Goal: Find specific page/section: Find specific page/section

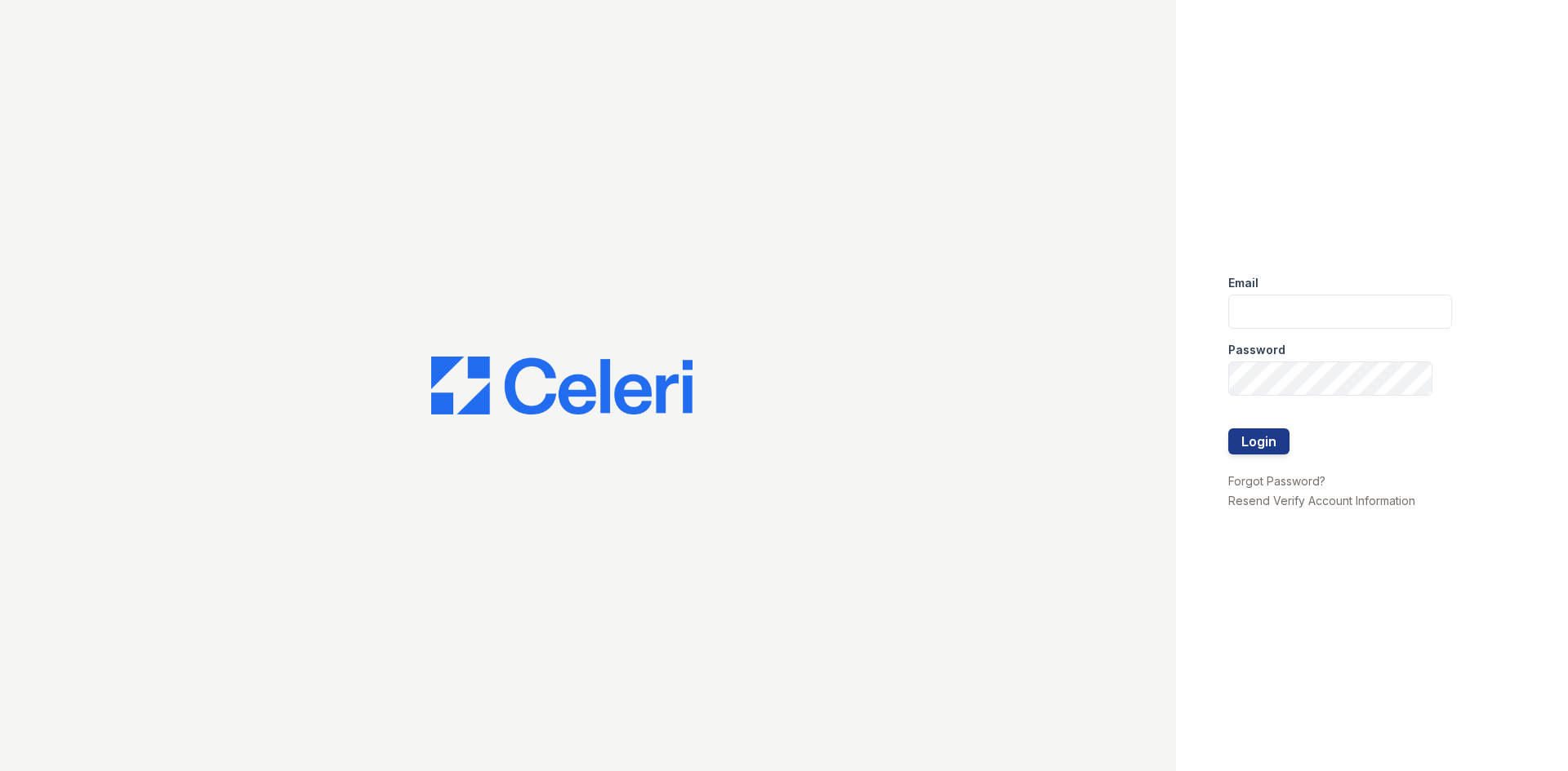
click at [1303, 287] on div "Email" at bounding box center [1340, 278] width 223 height 32
drag, startPoint x: 1299, startPoint y: 303, endPoint x: 1311, endPoint y: 303, distance: 12.0
click at [1299, 303] on input "email" at bounding box center [1340, 311] width 223 height 34
type input "miluna@trinity-pm.com"
click at [1250, 441] on button "Login" at bounding box center [1259, 442] width 61 height 26
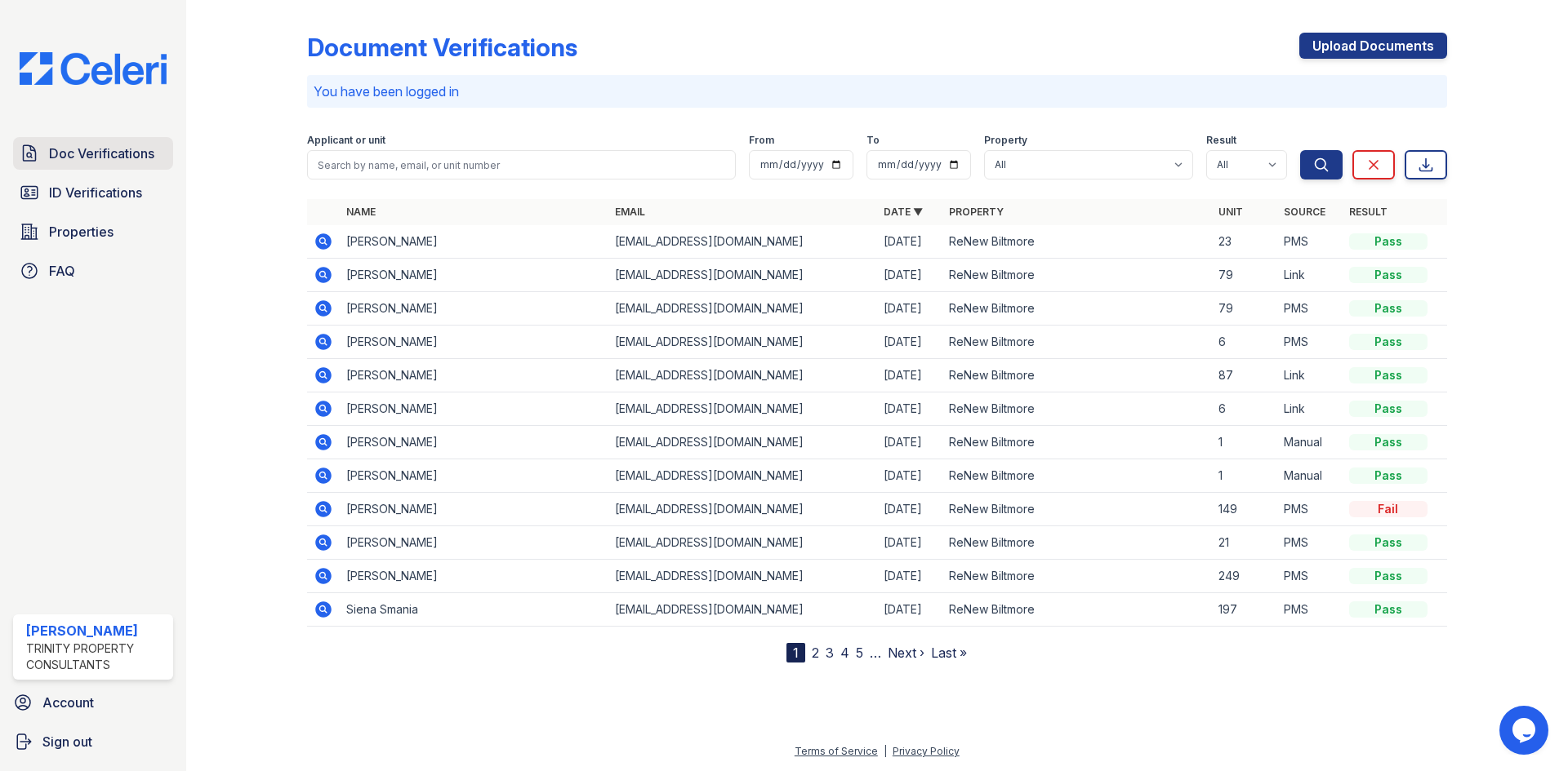
drag, startPoint x: 108, startPoint y: 158, endPoint x: 139, endPoint y: 159, distance: 31.0
click at [108, 158] on span "Doc Verifications" at bounding box center [101, 153] width 105 height 19
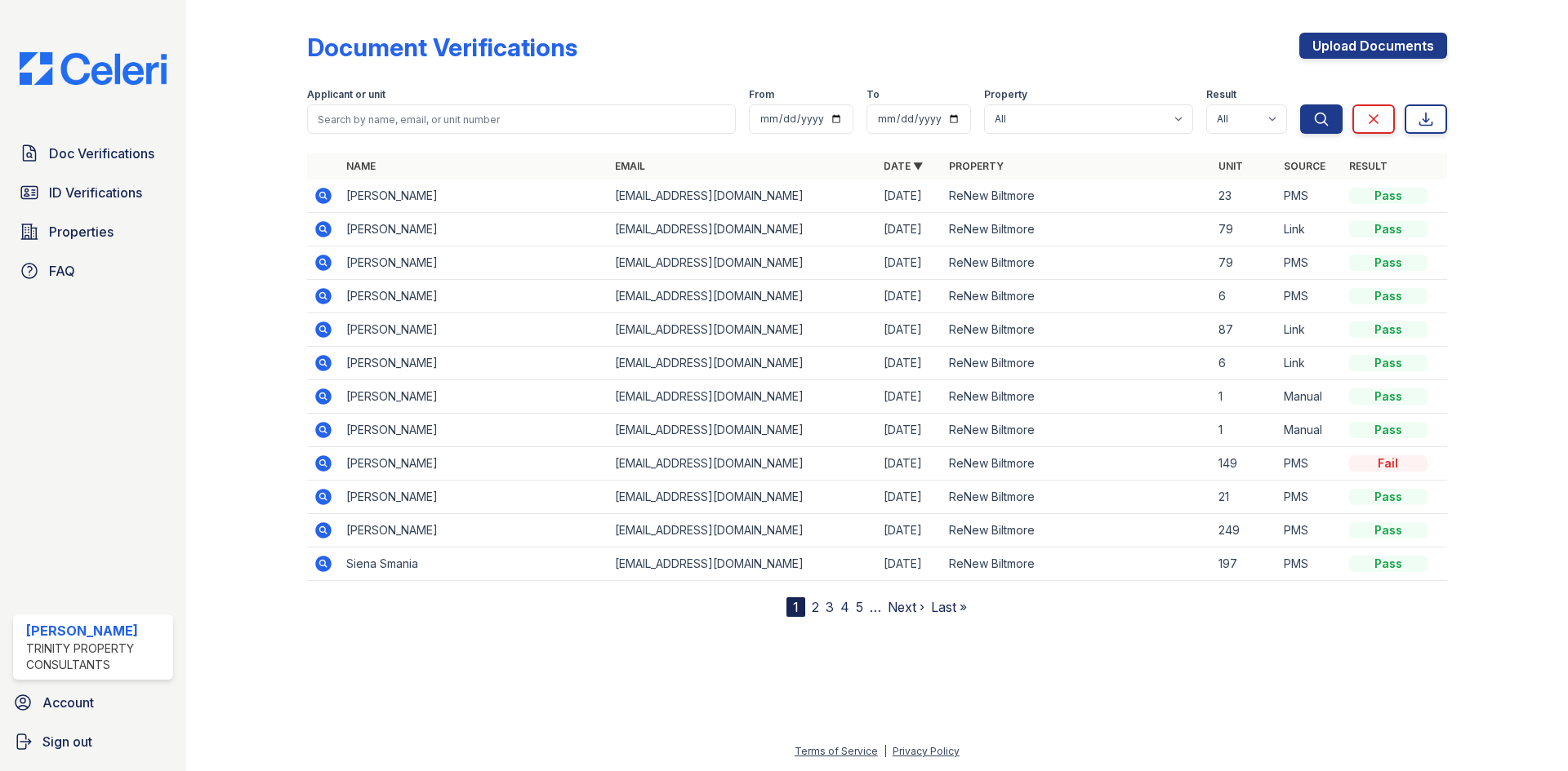
click at [817, 608] on link "2" at bounding box center [815, 607] width 8 height 17
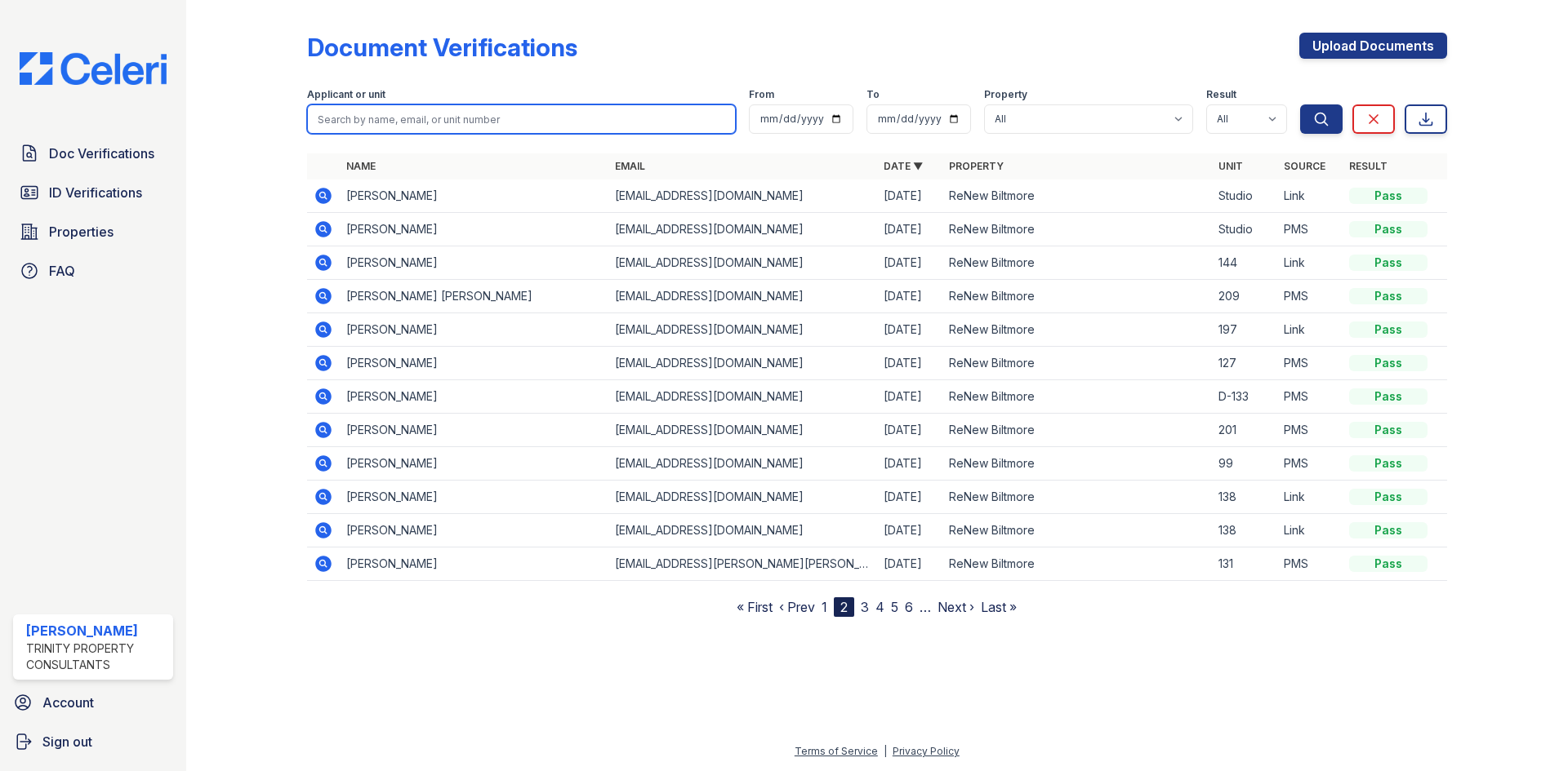
click at [374, 118] on input "search" at bounding box center [522, 119] width 429 height 29
type input "darryn"
click at [1300, 104] on button "Search" at bounding box center [1321, 119] width 43 height 29
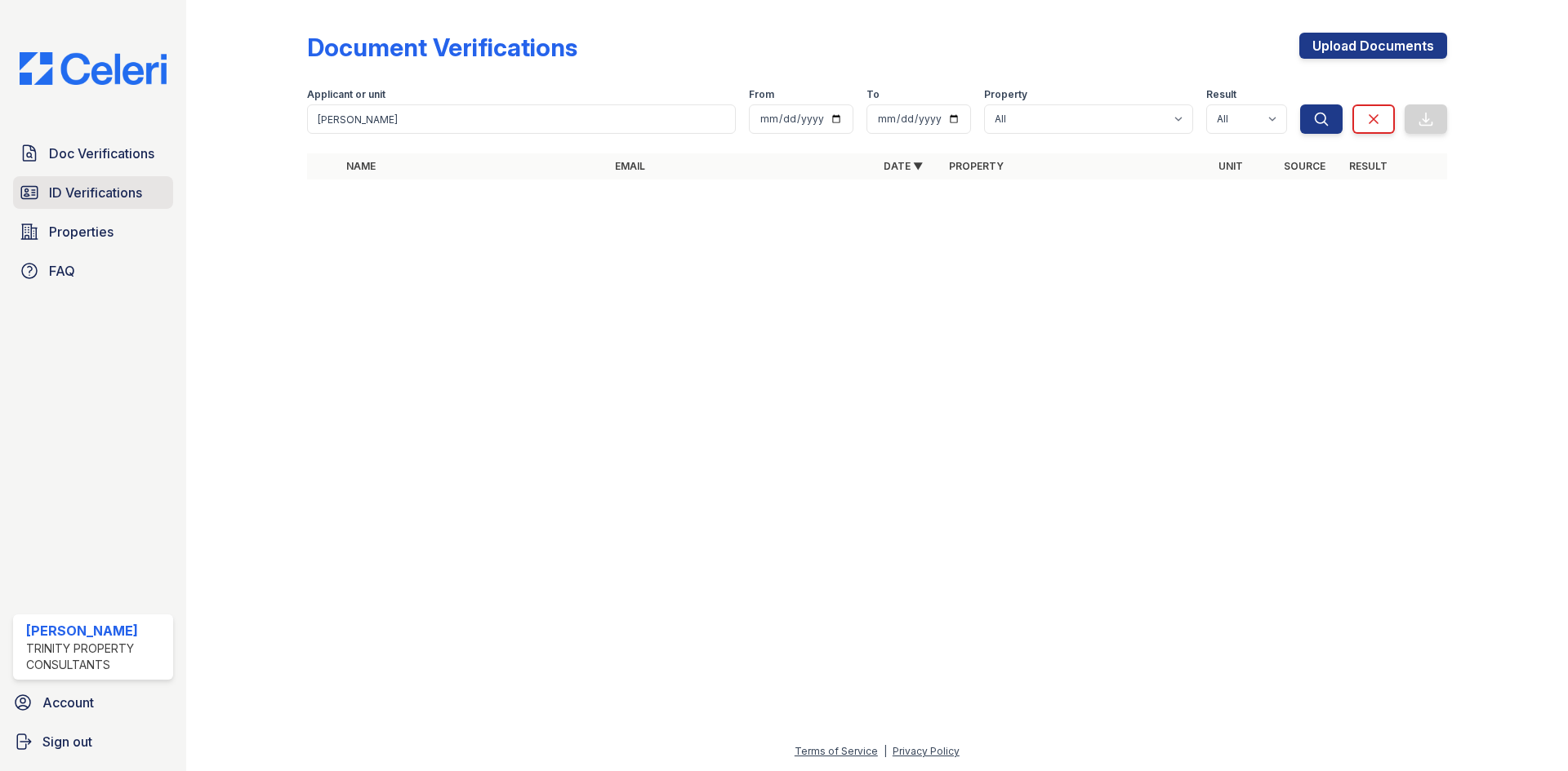
click at [98, 197] on span "ID Verifications" at bounding box center [95, 193] width 93 height 19
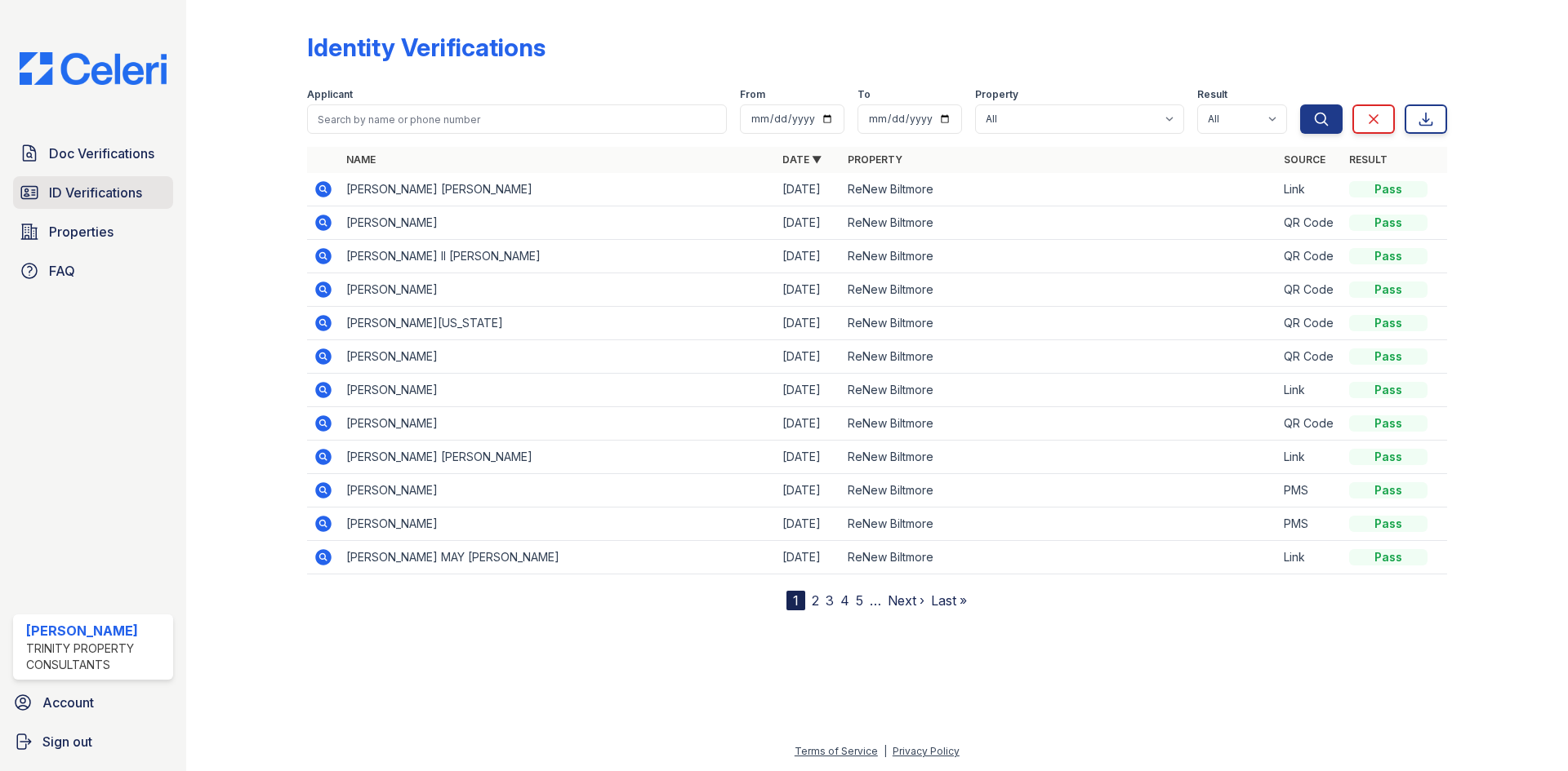
click at [76, 196] on span "ID Verifications" at bounding box center [95, 193] width 93 height 19
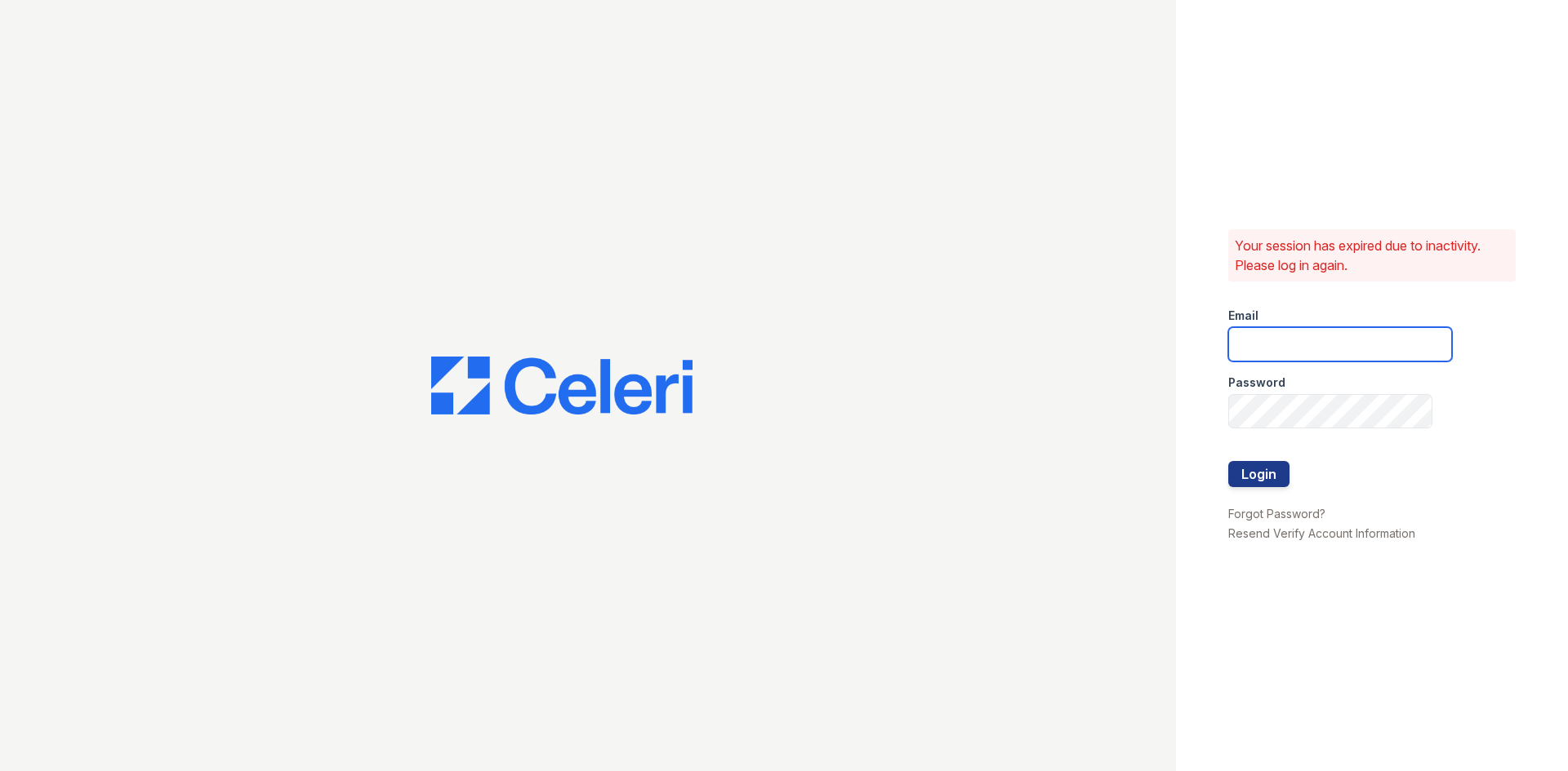
drag, startPoint x: 1281, startPoint y: 349, endPoint x: 1271, endPoint y: 320, distance: 30.7
click at [1281, 349] on input "email" at bounding box center [1340, 344] width 223 height 34
type input "c"
type input "b"
type input "r"
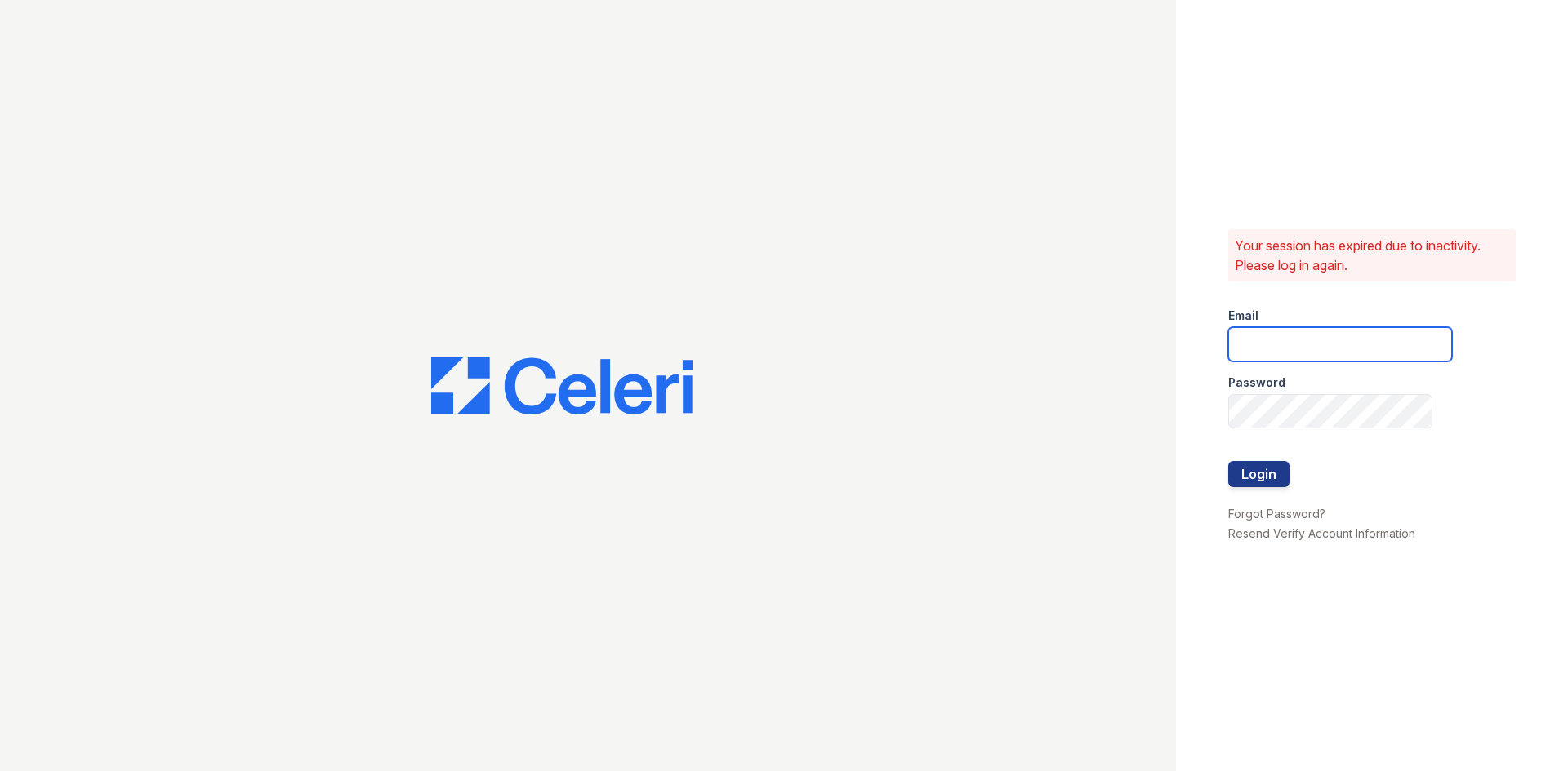
click at [1236, 349] on input "email" at bounding box center [1340, 344] width 223 height 34
type input "miluna@trinity-pm.com"
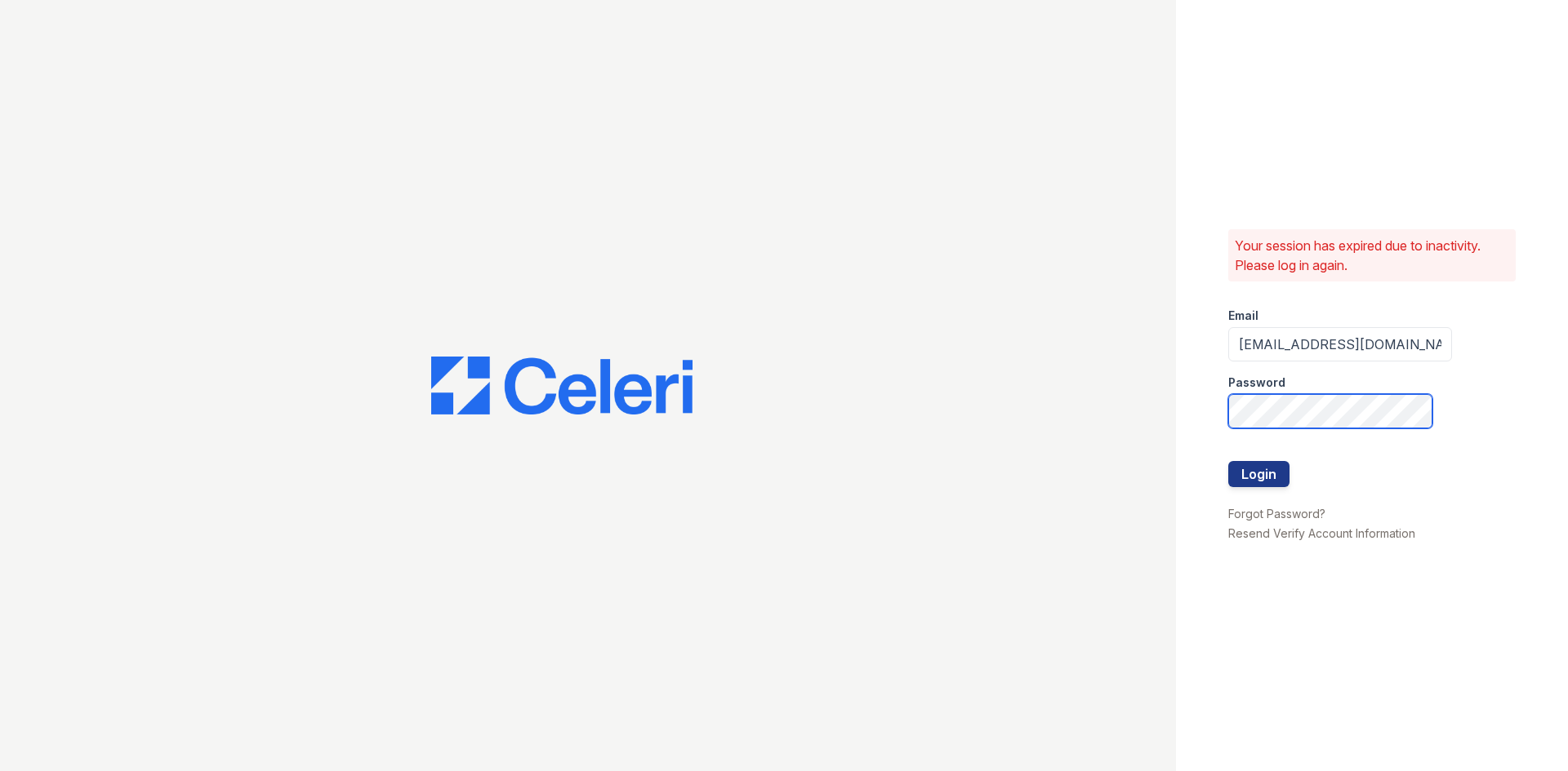
click at [1229, 461] on button "Login" at bounding box center [1259, 474] width 61 height 26
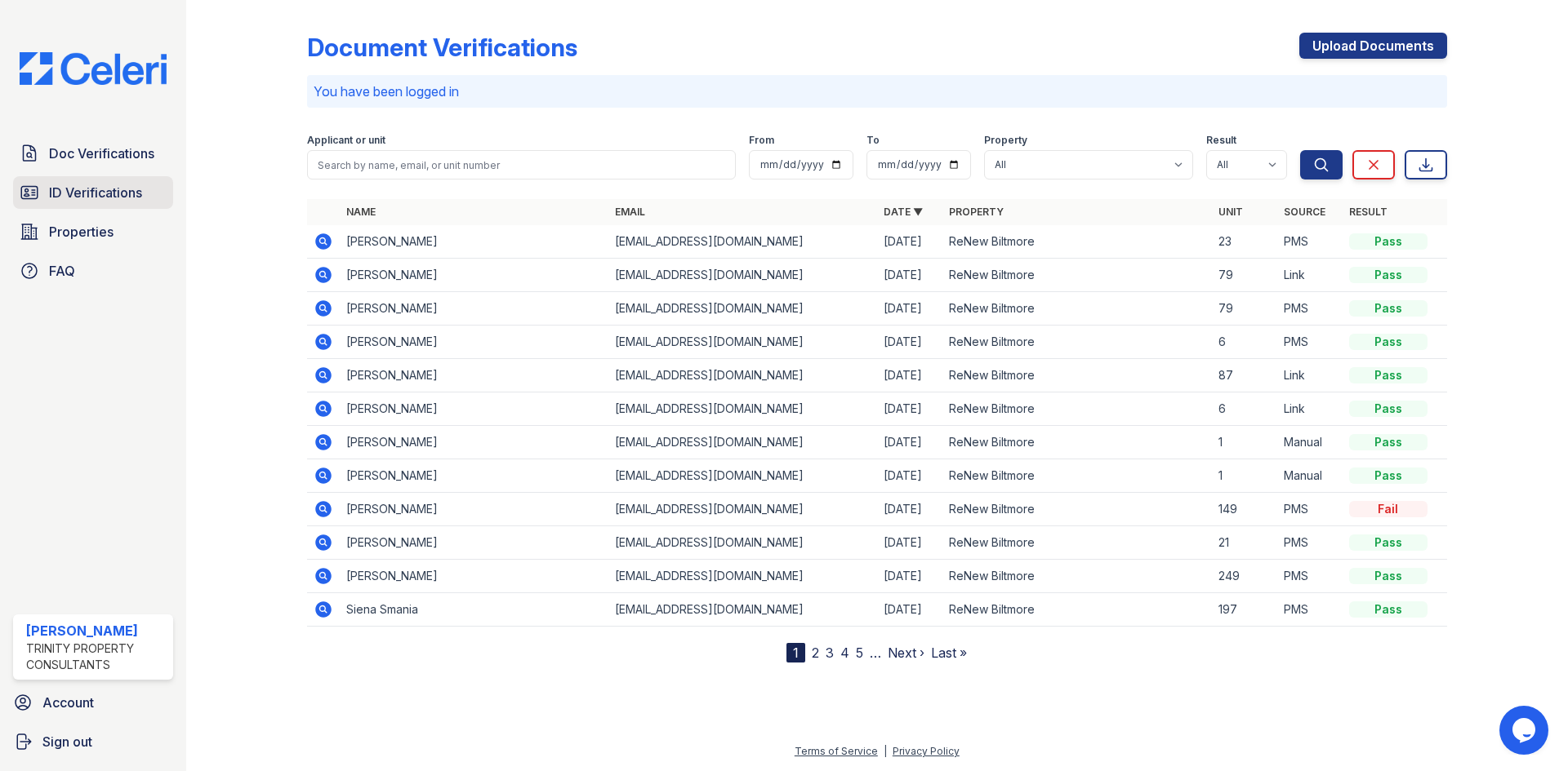
click at [100, 205] on link "ID Verifications" at bounding box center [93, 192] width 160 height 32
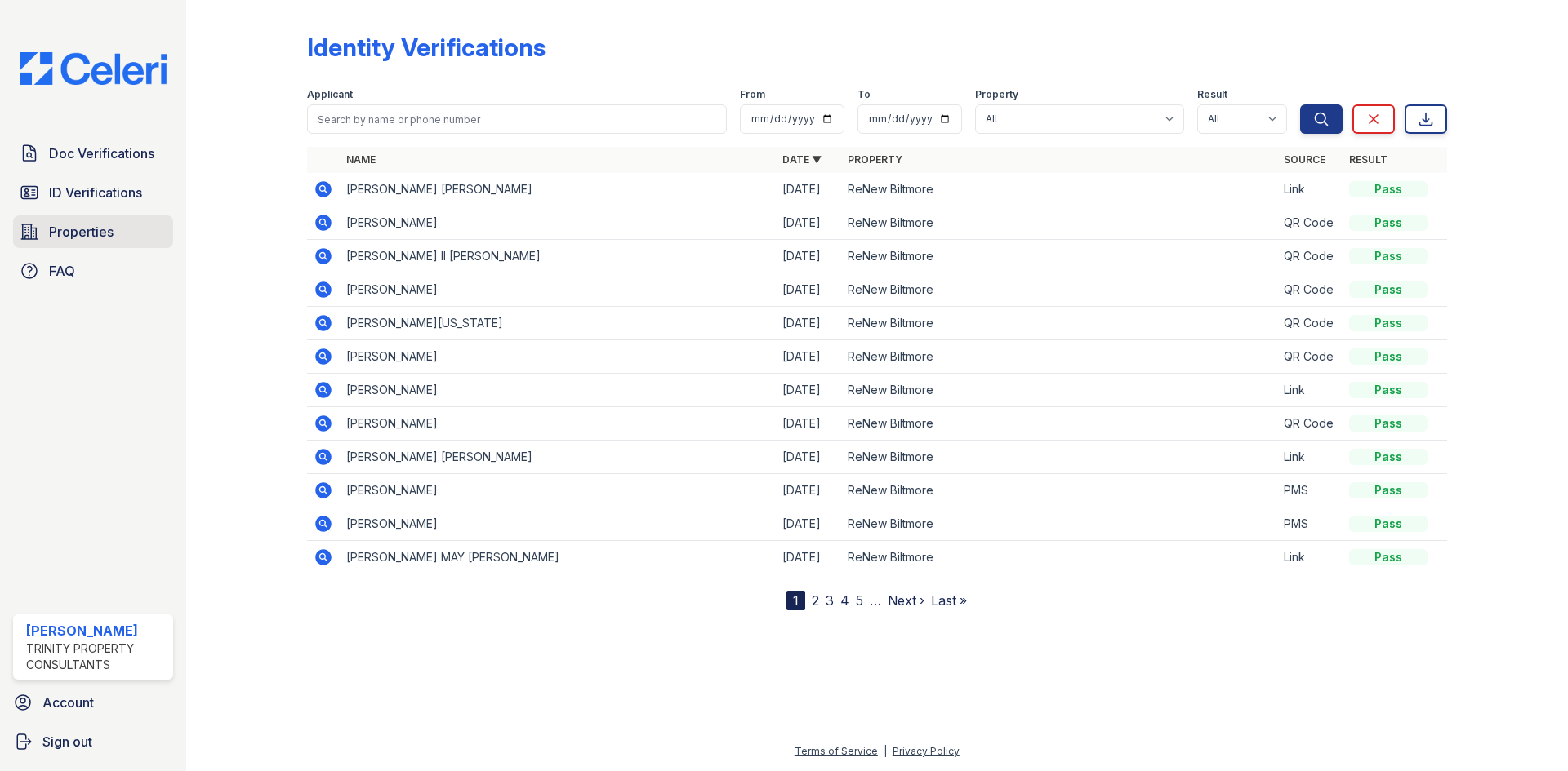
click at [86, 233] on span "Properties" at bounding box center [81, 232] width 64 height 19
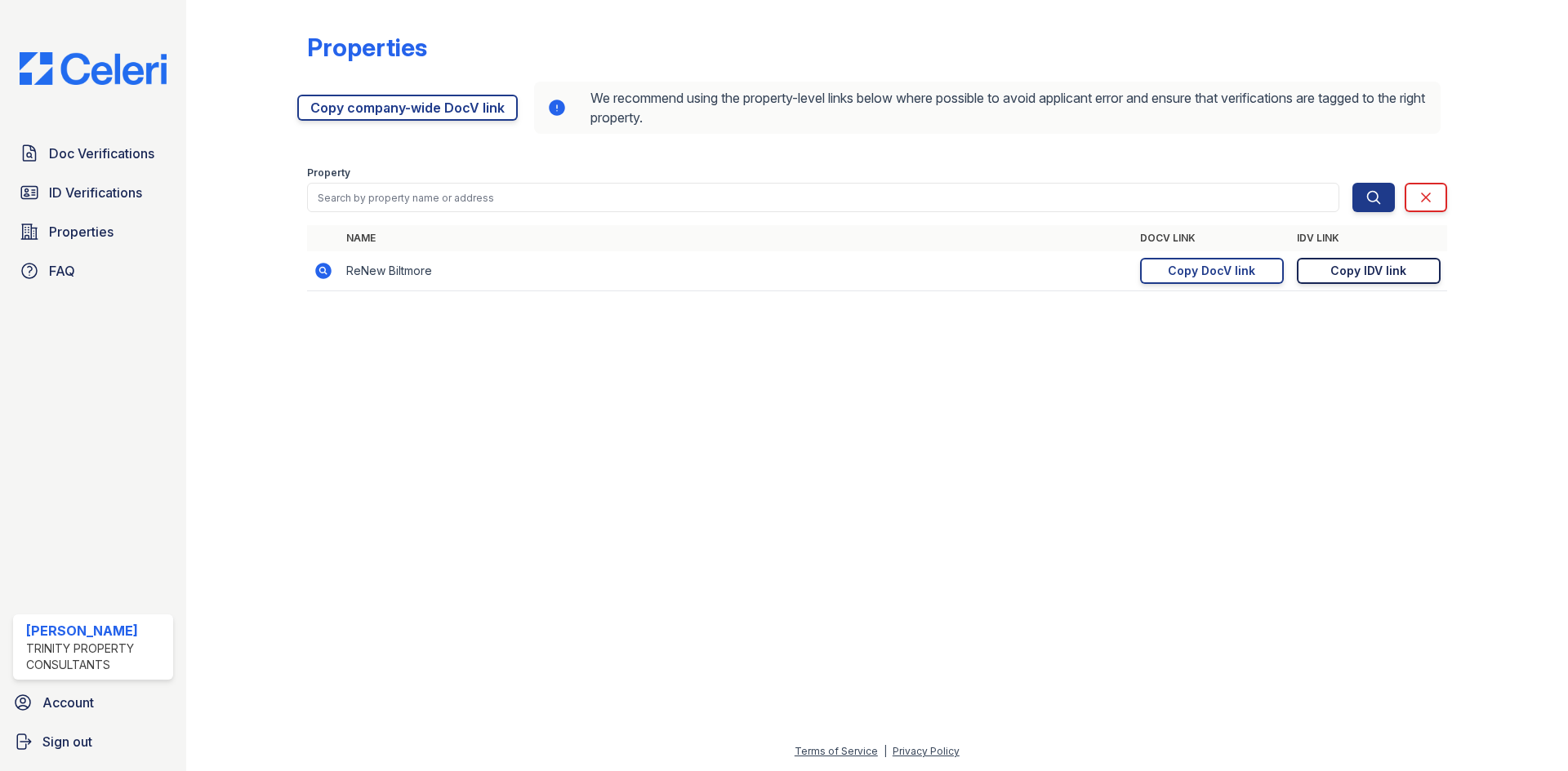
click at [1385, 274] on div "Copy IDV link" at bounding box center [1368, 271] width 76 height 17
